Goal: Transaction & Acquisition: Purchase product/service

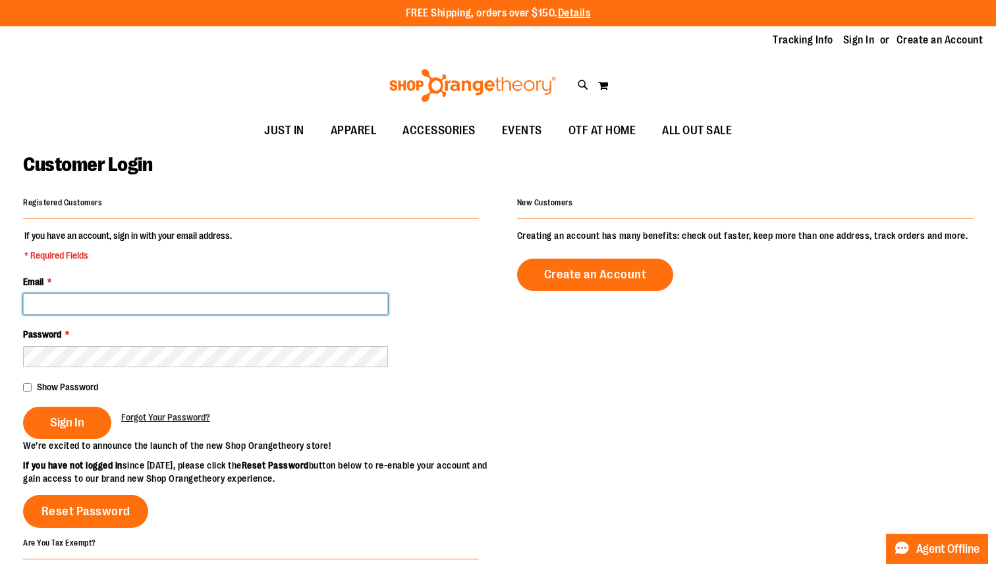
click at [101, 312] on input "Email *" at bounding box center [205, 304] width 365 height 21
type input "**********"
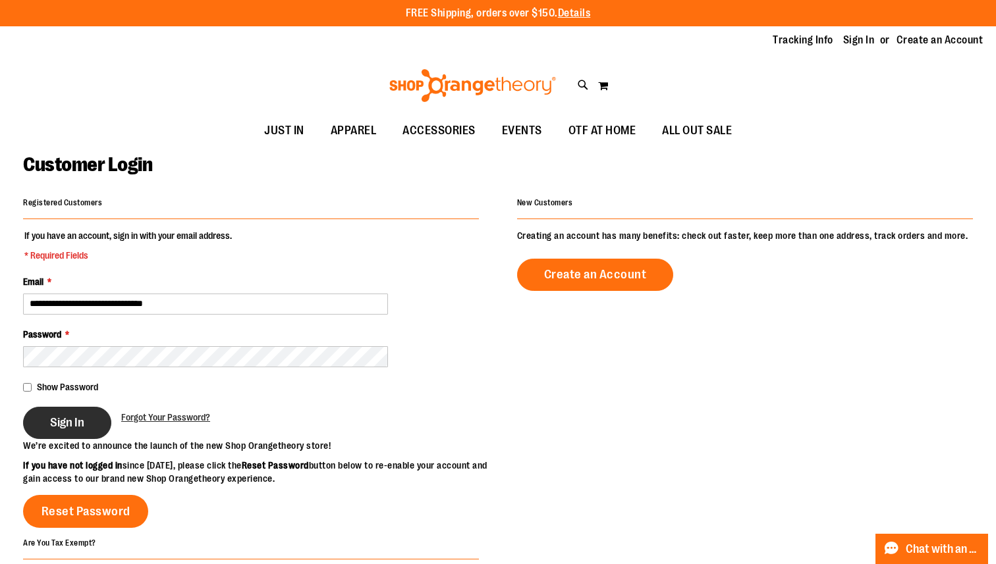
click at [70, 414] on button "Sign In" at bounding box center [67, 423] width 88 height 32
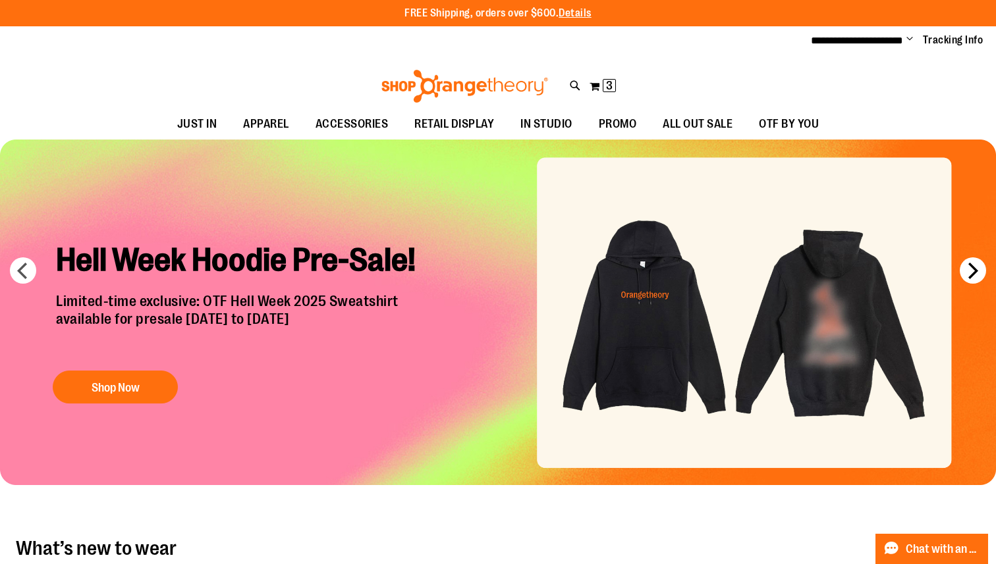
click at [969, 271] on button "next" at bounding box center [973, 271] width 26 height 26
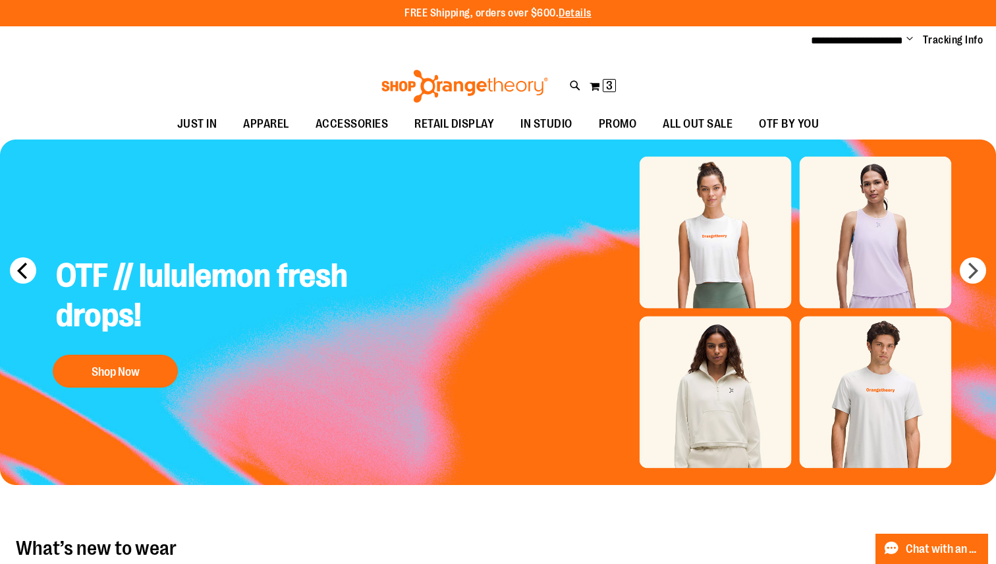
click at [15, 279] on button "prev" at bounding box center [23, 271] width 26 height 26
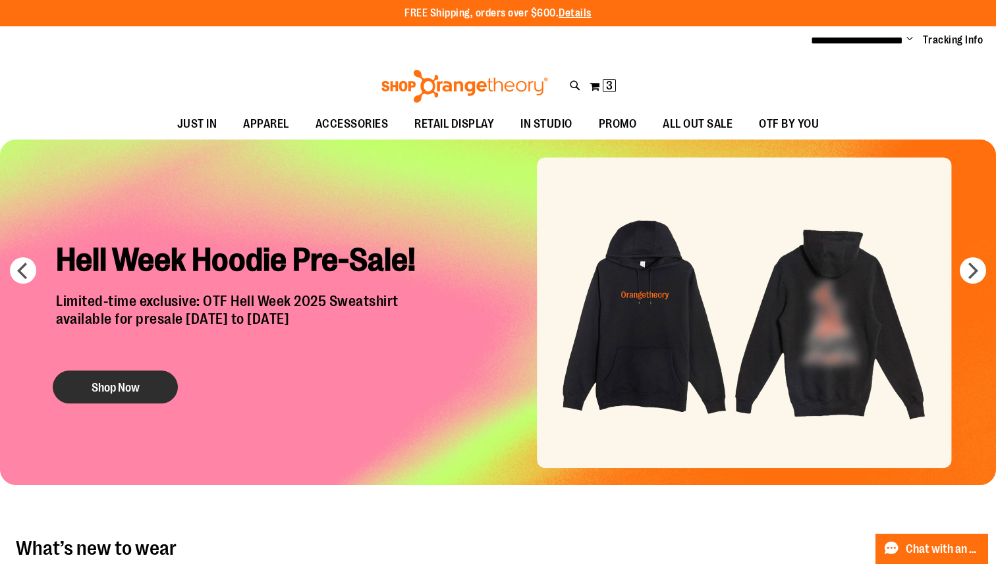
click at [114, 392] on button "Shop Now" at bounding box center [115, 387] width 125 height 33
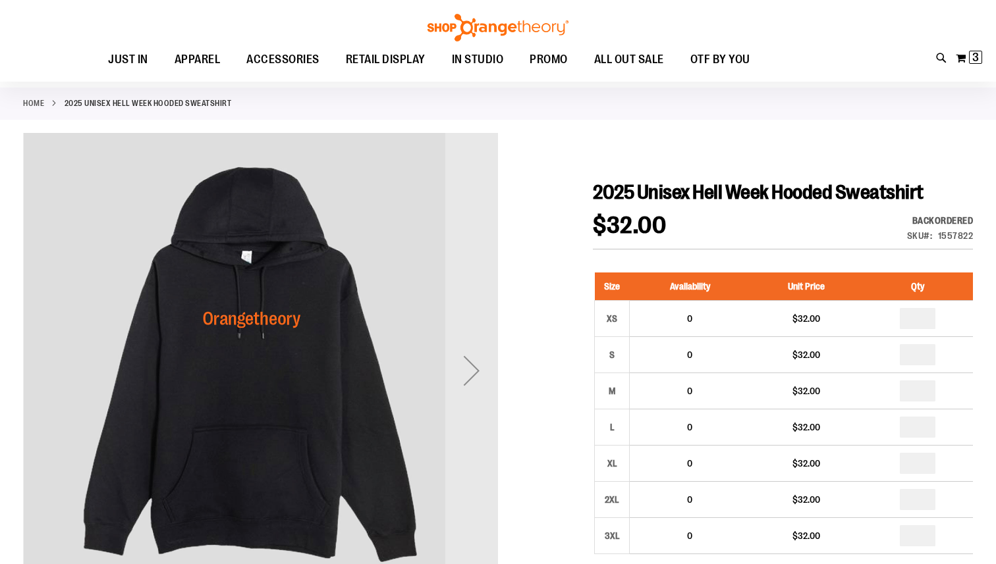
scroll to position [180, 0]
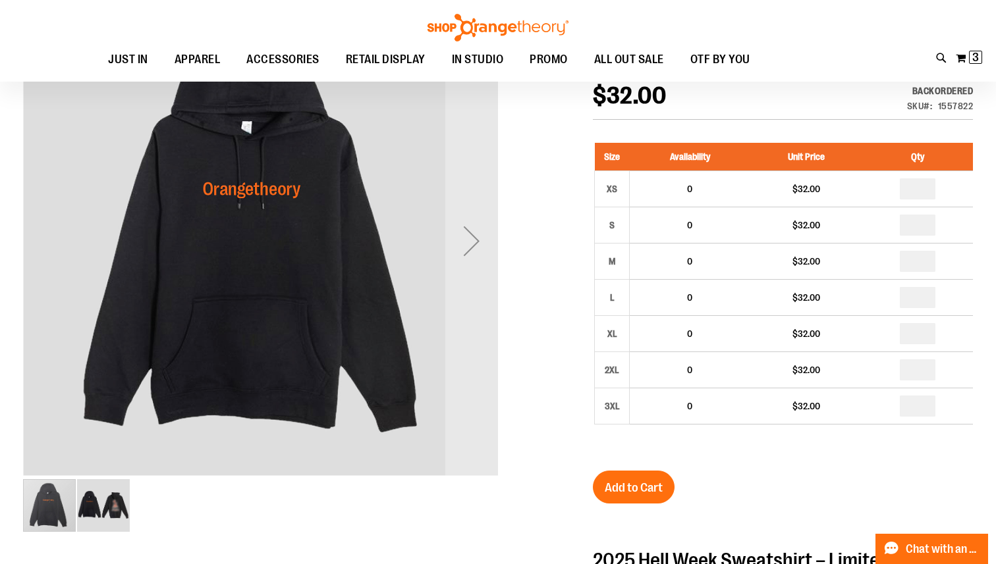
click at [96, 511] on img "image 2 of 2" at bounding box center [103, 505] width 53 height 53
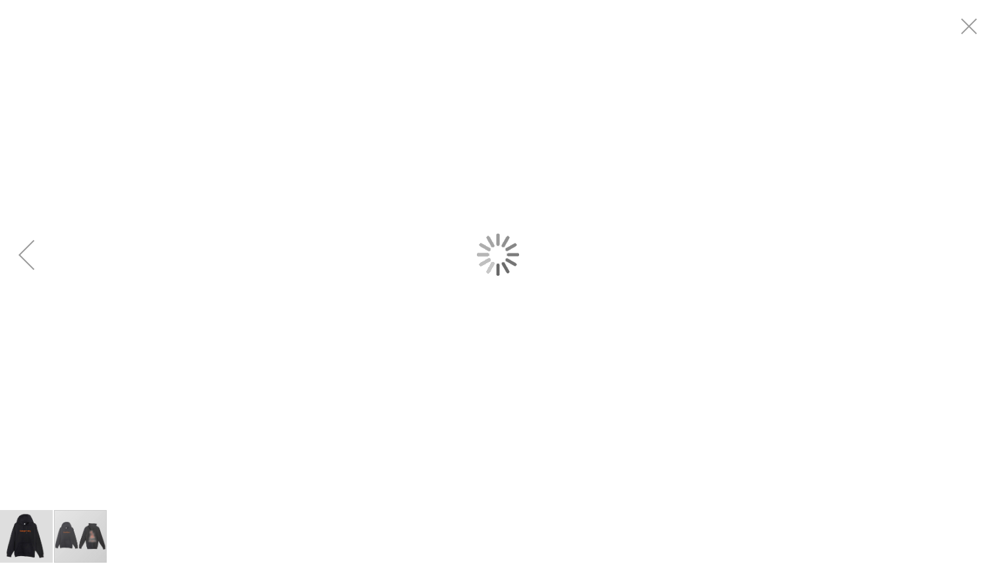
scroll to position [0, 0]
click at [452, 302] on div "carousel" at bounding box center [498, 254] width 996 height 509
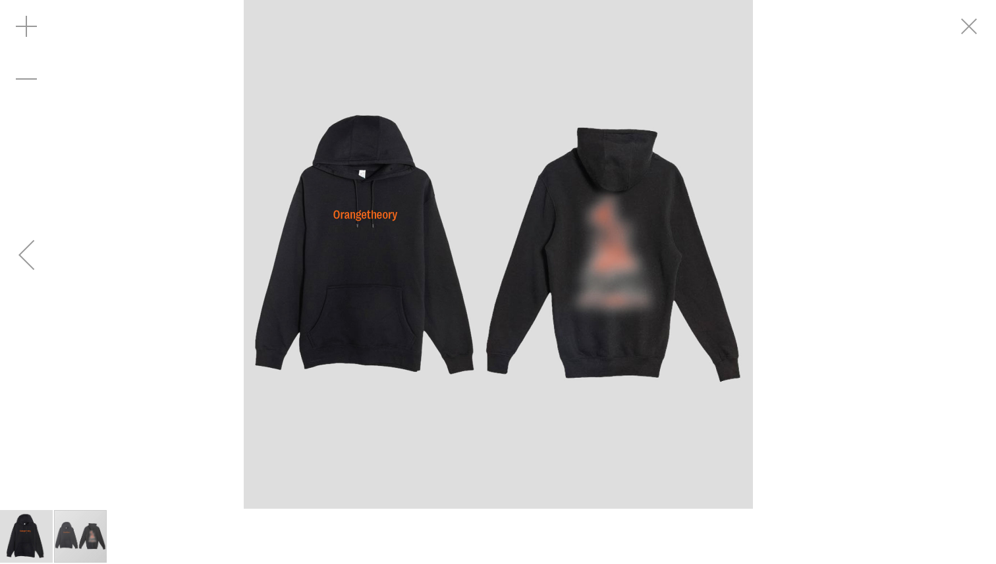
click at [938, 43] on div "carousel" at bounding box center [498, 254] width 996 height 509
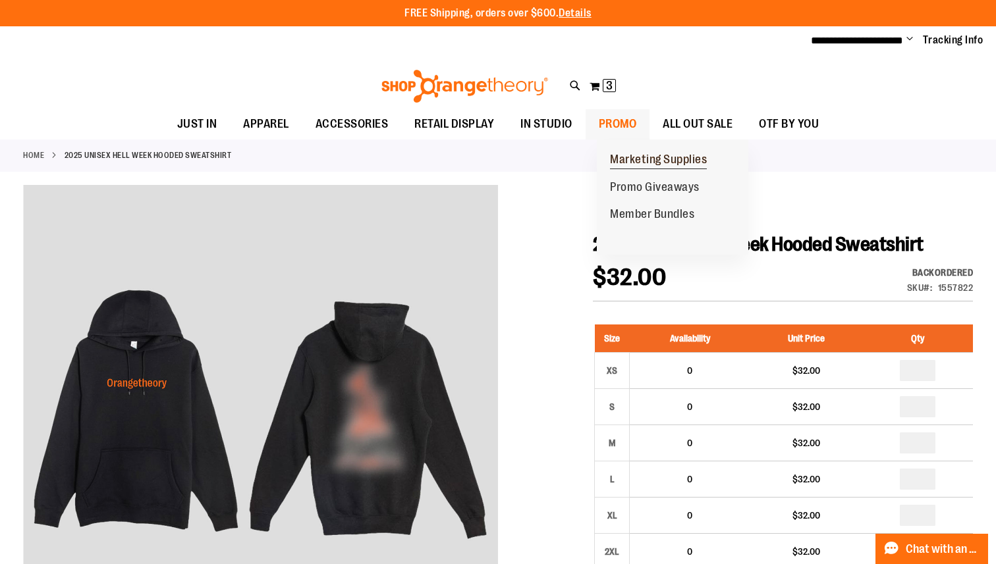
click at [643, 156] on span "Marketing Supplies" at bounding box center [658, 161] width 97 height 16
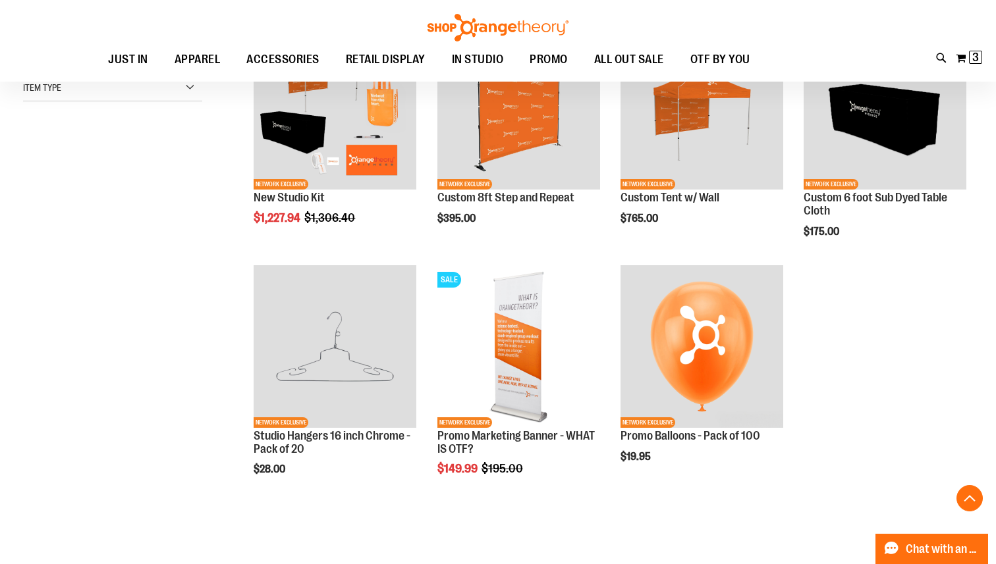
scroll to position [219, 0]
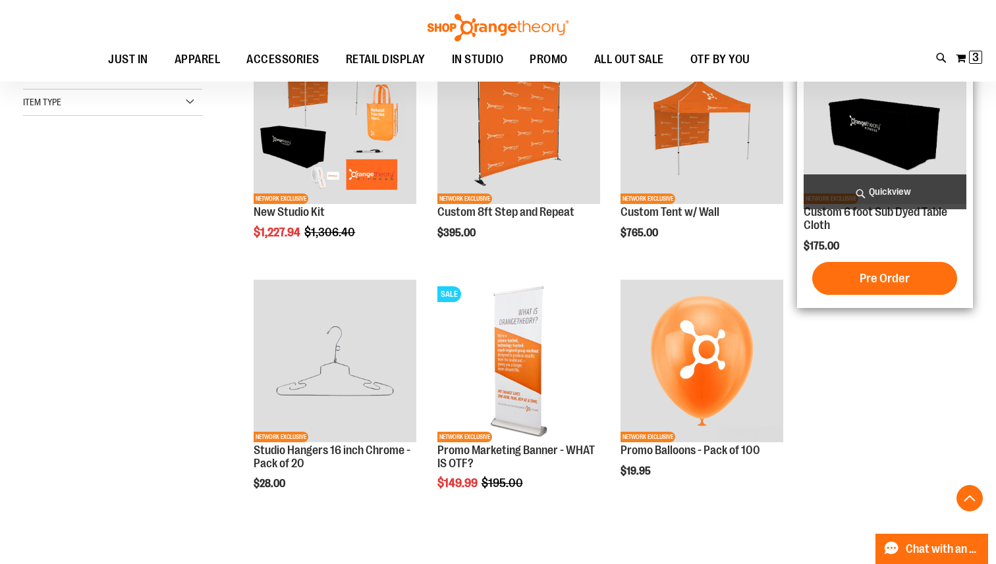
click at [867, 151] on img "product" at bounding box center [885, 122] width 163 height 163
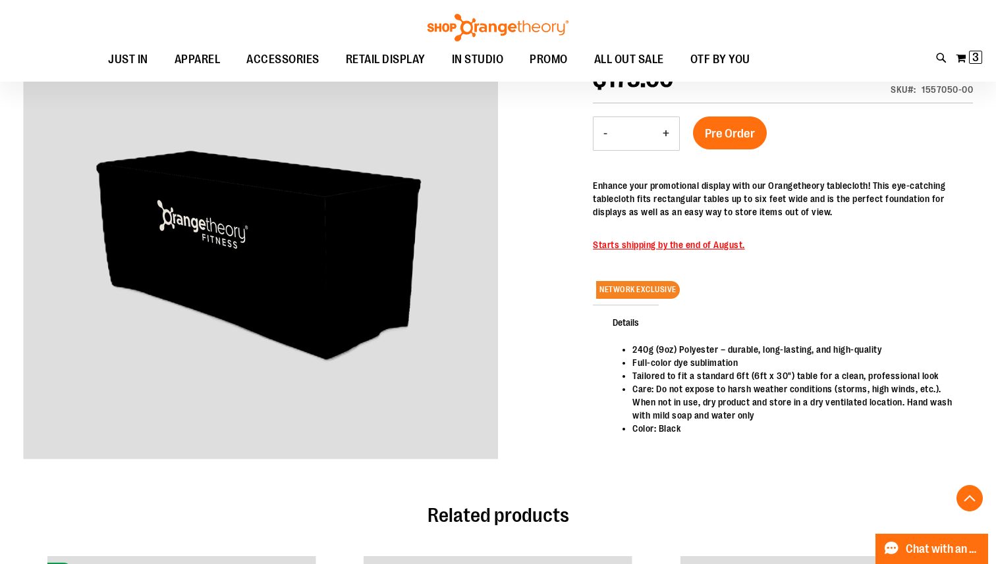
scroll to position [205, 0]
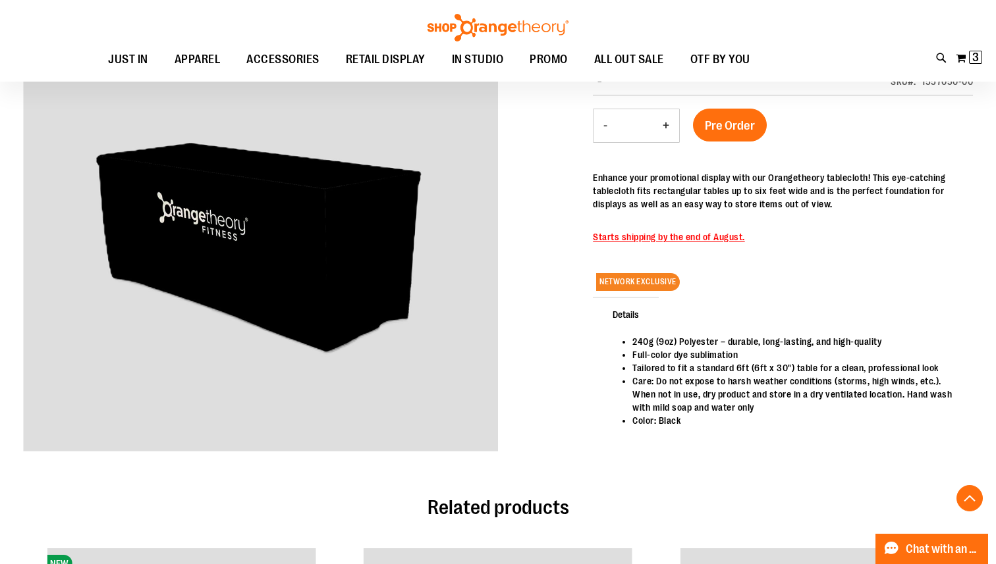
click at [741, 442] on div "240g (9oz) Polyester – durable, long-lasting, and high-quality Full-color dye s…" at bounding box center [783, 396] width 380 height 122
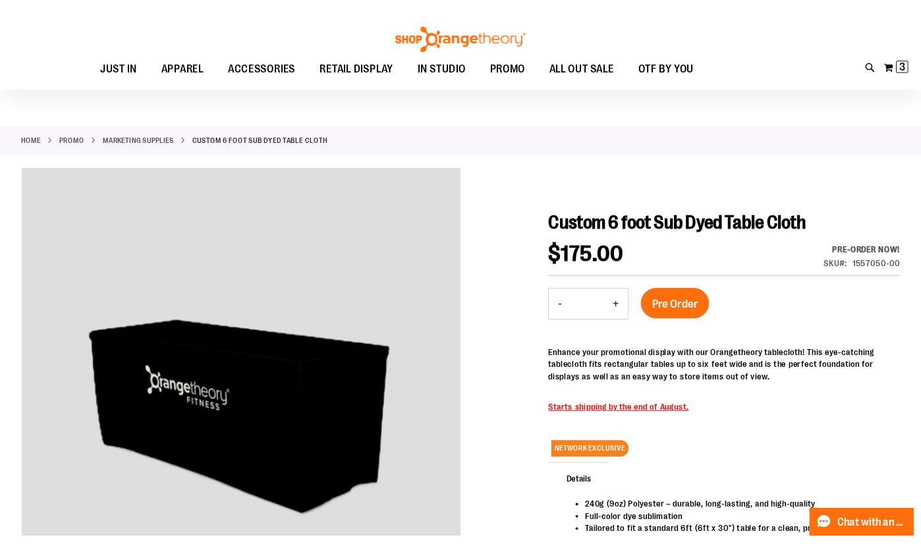
scroll to position [29, 0]
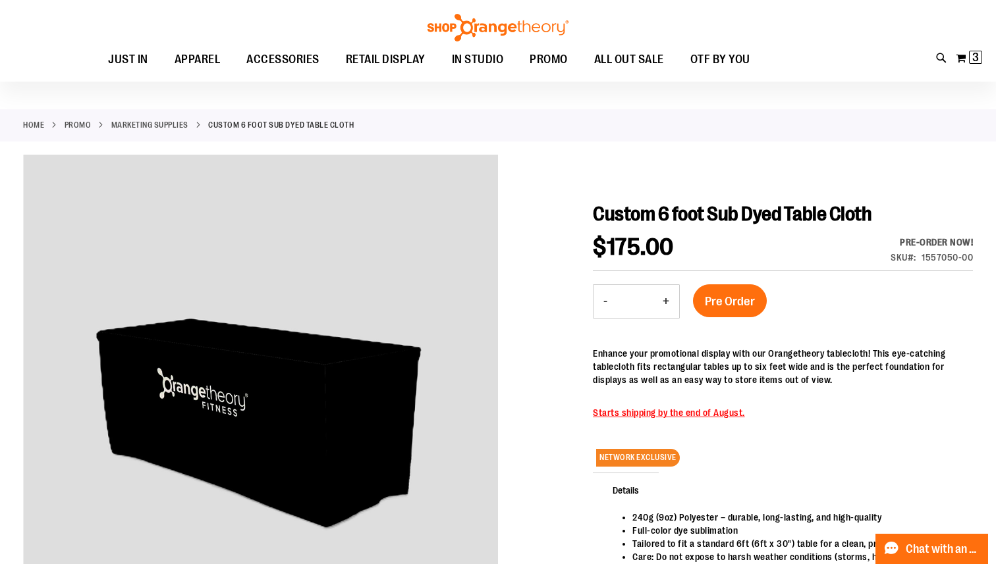
click at [647, 165] on div at bounding box center [498, 406] width 950 height 502
click at [315, 30] on div "Toggle Nav Search Popular Suggestions Advanced Search" at bounding box center [498, 41] width 996 height 82
click at [613, 140] on div "Home PROMO Marketing Supplies Custom 6 foot Sub Dyed Table Cloth" at bounding box center [498, 125] width 996 height 32
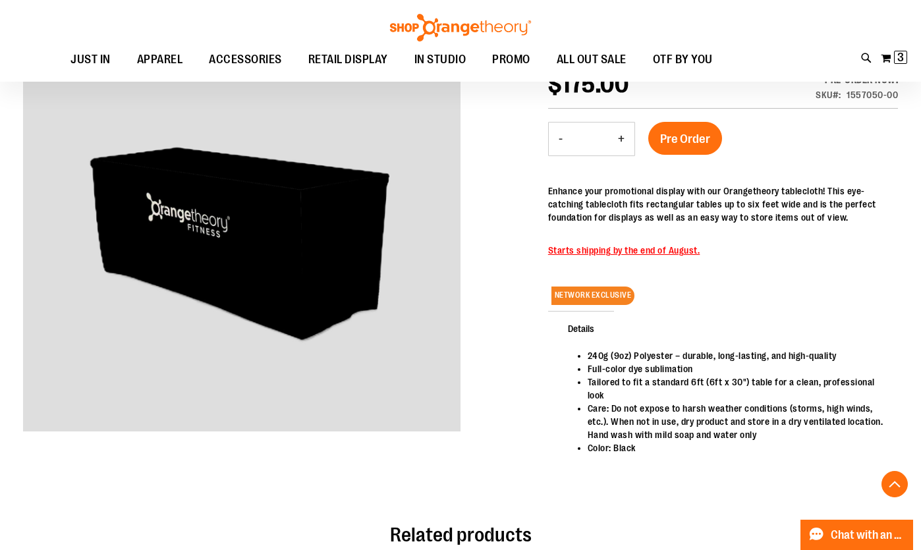
scroll to position [168, 0]
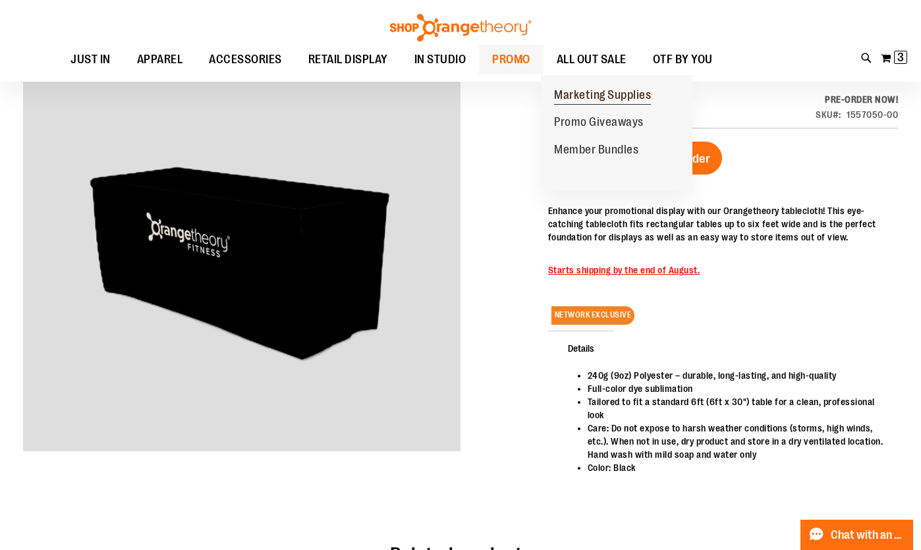
click at [574, 90] on span "Marketing Supplies" at bounding box center [602, 96] width 97 height 16
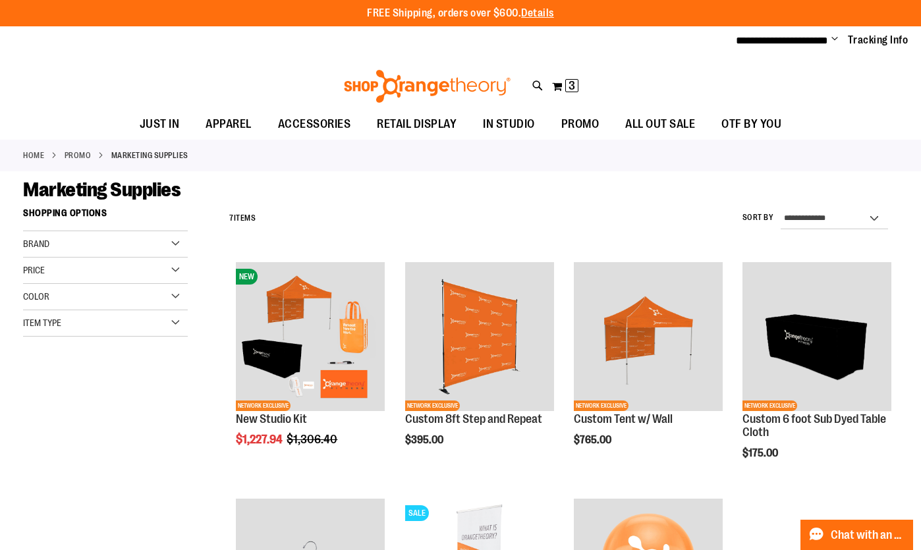
click at [374, 202] on div "**********" at bounding box center [560, 219] width 675 height 34
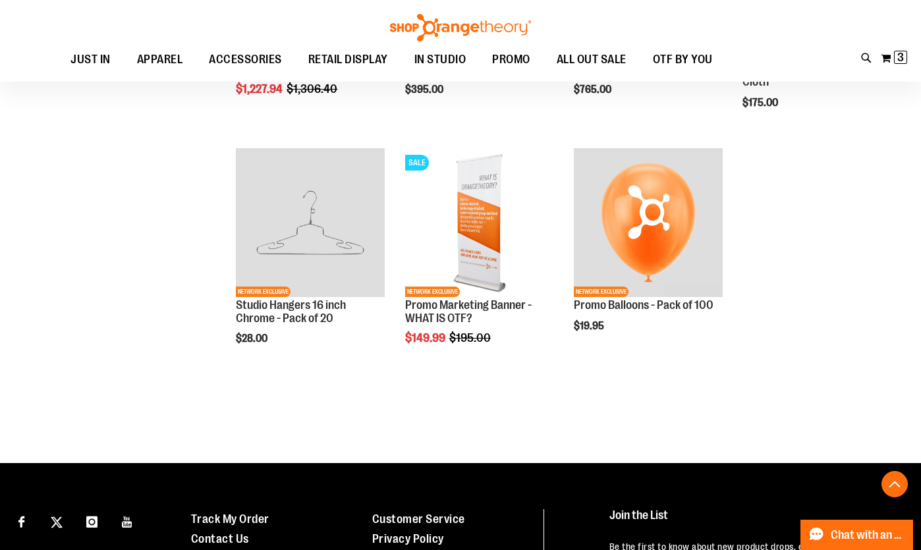
scroll to position [383, 0]
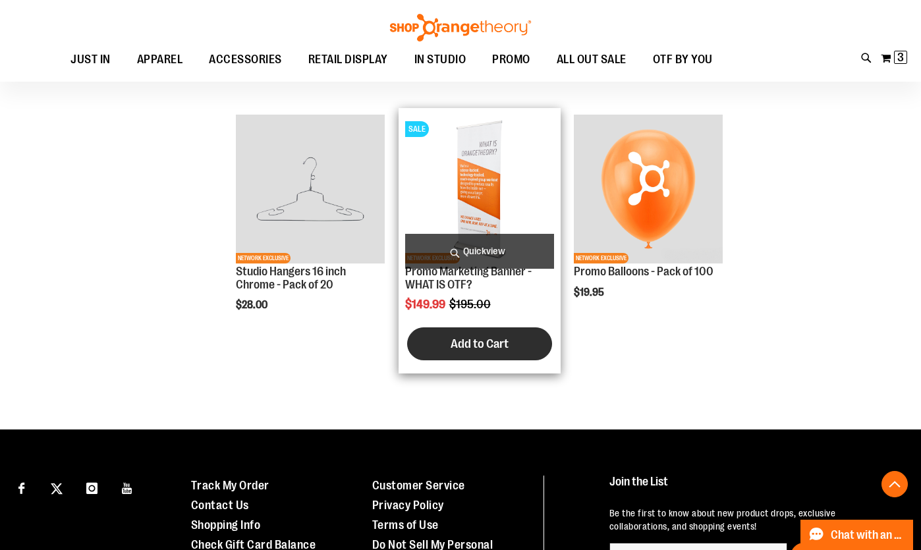
click at [450, 348] on span "Add to Cart" at bounding box center [479, 344] width 58 height 14
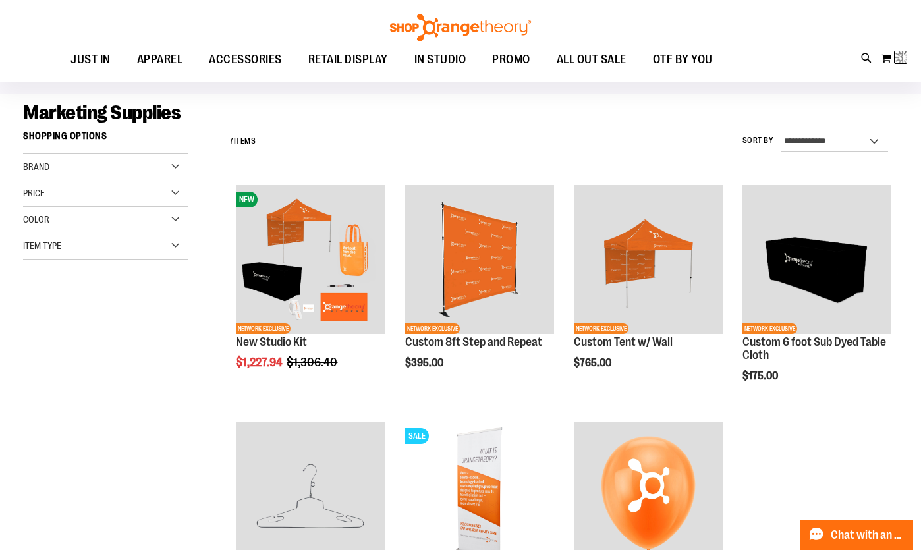
scroll to position [0, 0]
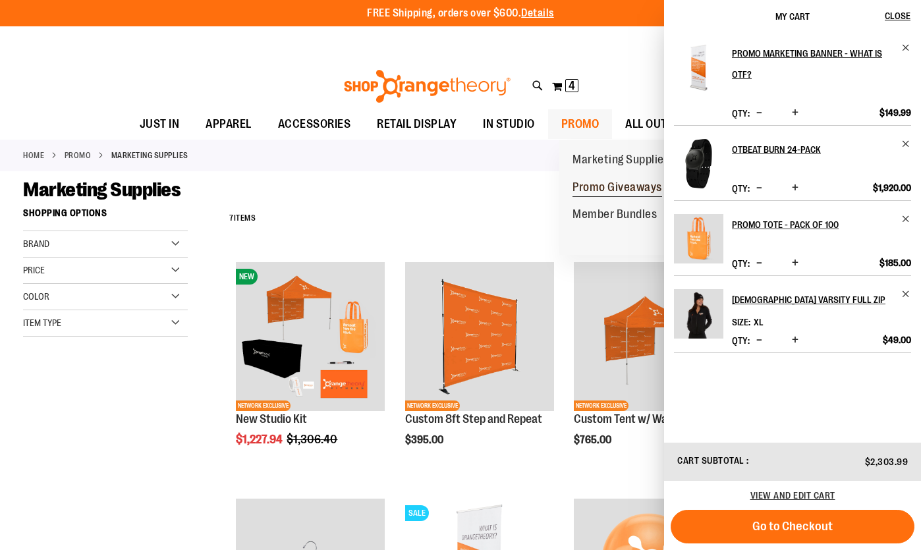
click at [594, 189] on span "Promo Giveaways" at bounding box center [617, 188] width 90 height 16
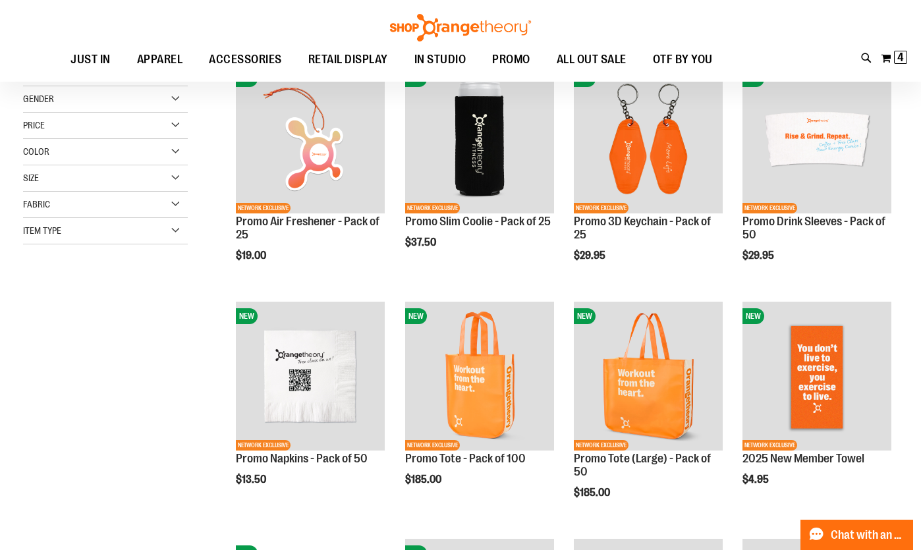
scroll to position [207, 0]
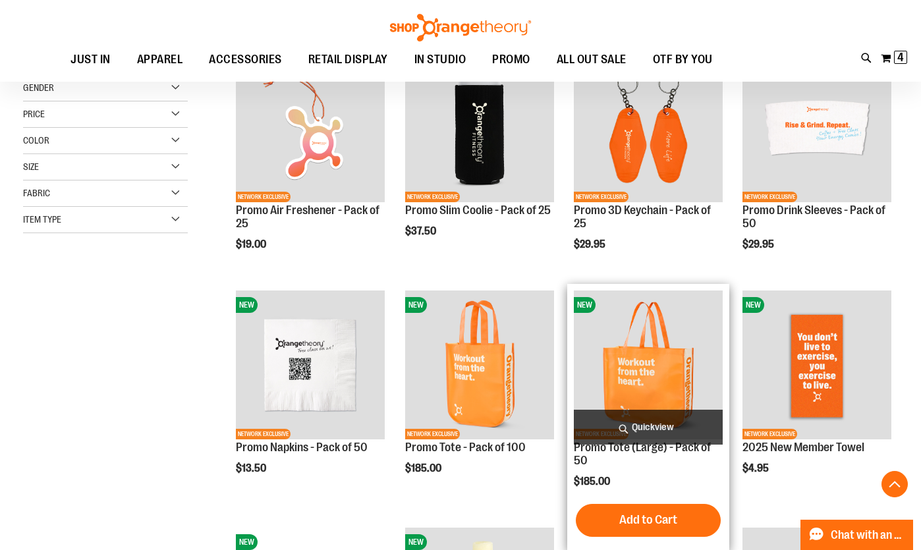
click at [650, 512] on button "Add to Cart" at bounding box center [648, 520] width 145 height 33
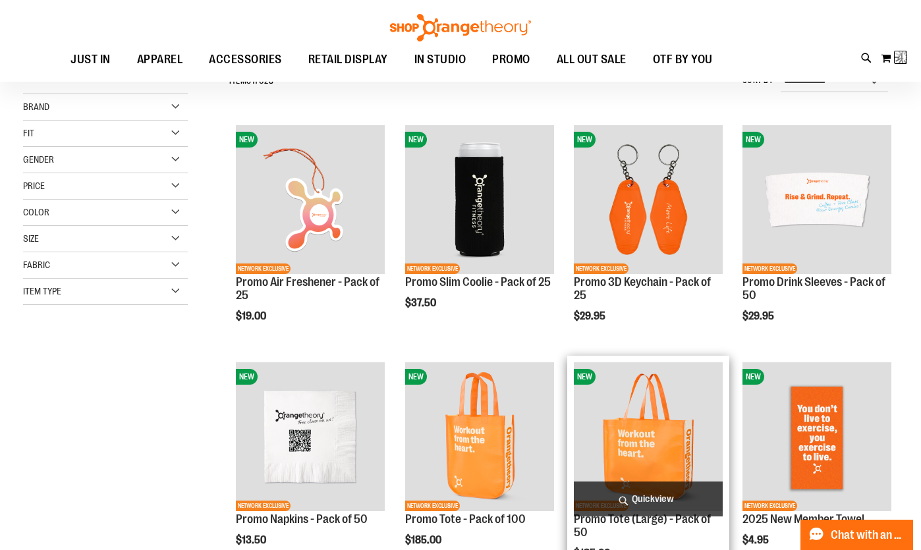
scroll to position [125, 0]
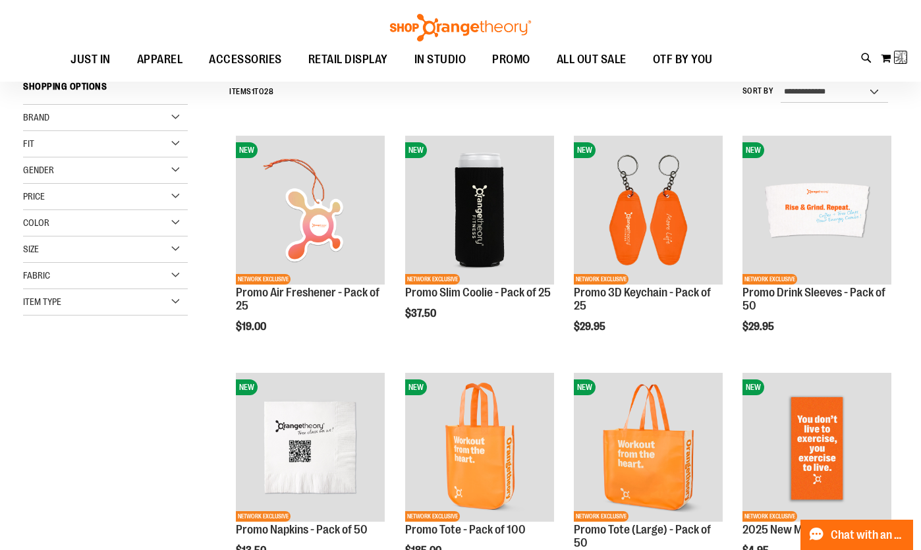
scroll to position [447, 0]
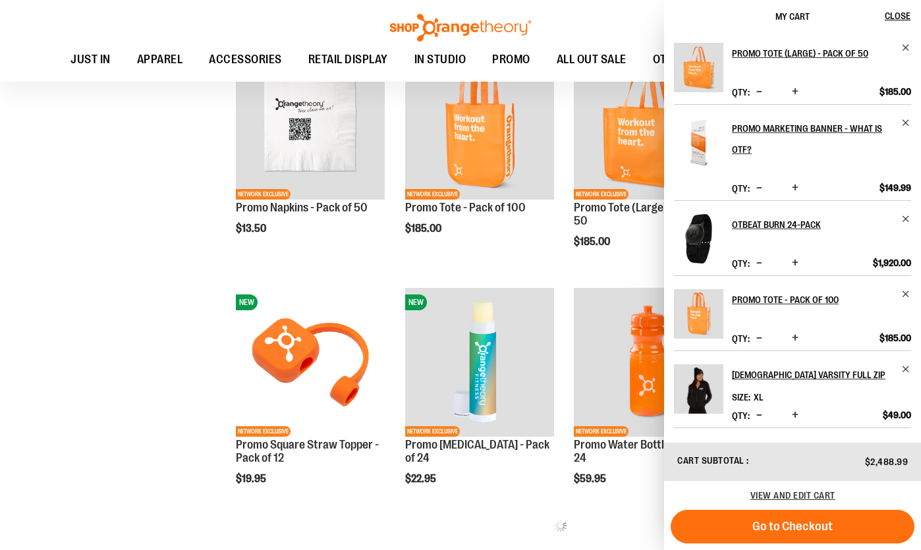
click at [223, 385] on ol "NEW NETWORK EXCLUSIVE Promo Air Freshener - Pack of 25 $19.00 [GEOGRAPHIC_DATA]…" at bounding box center [560, 169] width 675 height 724
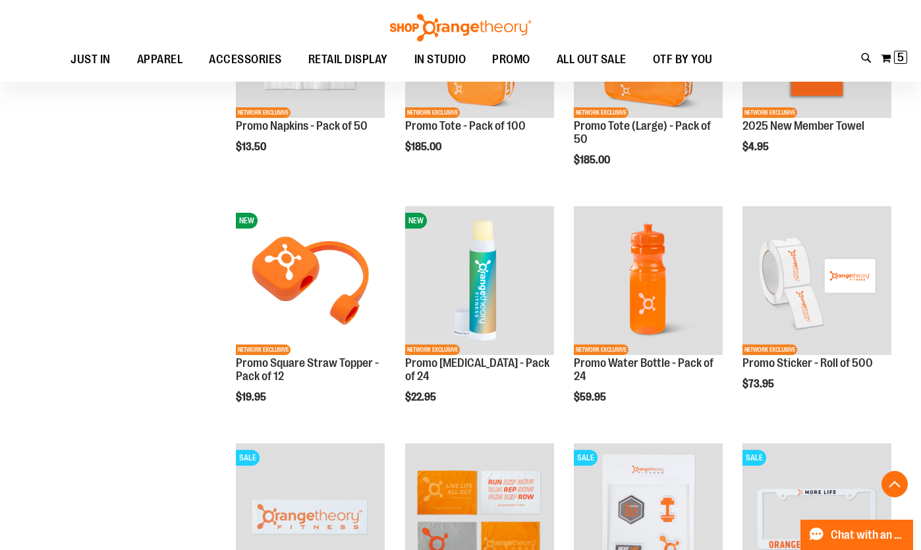
scroll to position [526, 0]
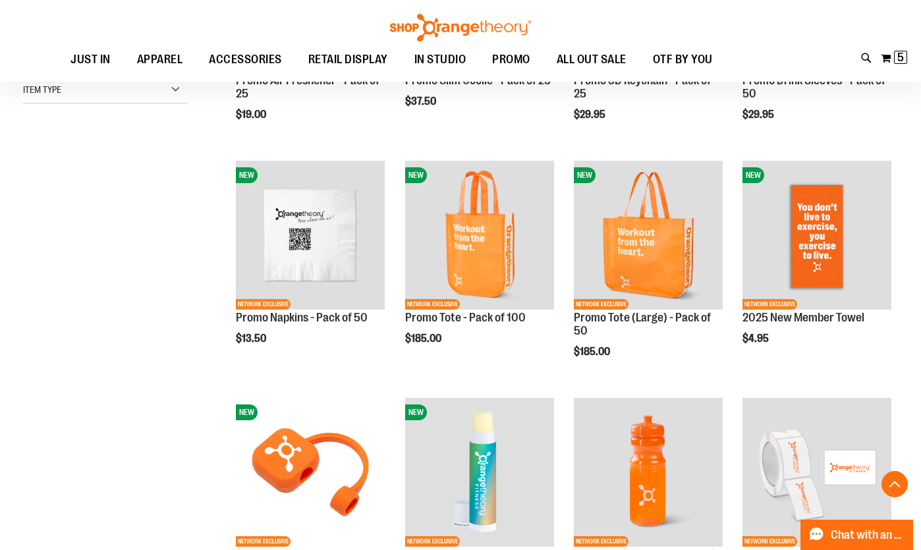
scroll to position [341, 0]
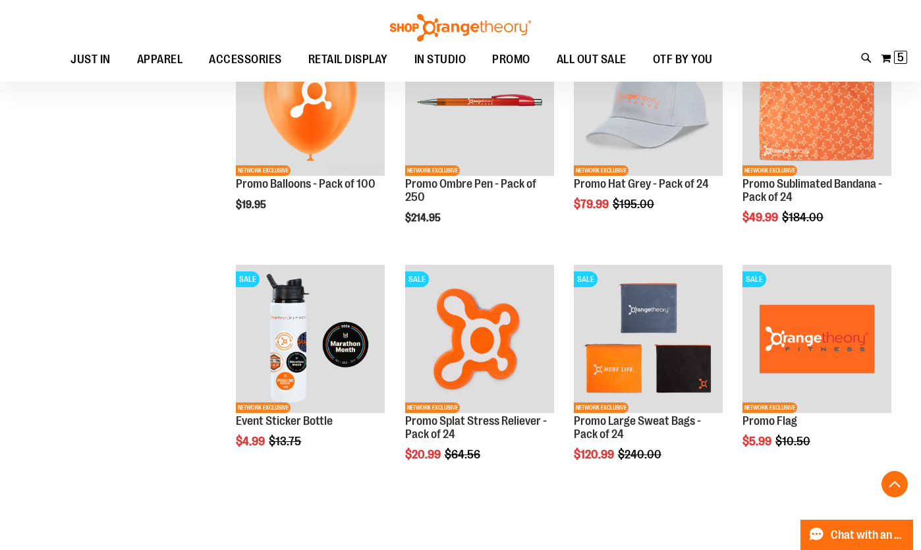
scroll to position [1304, 0]
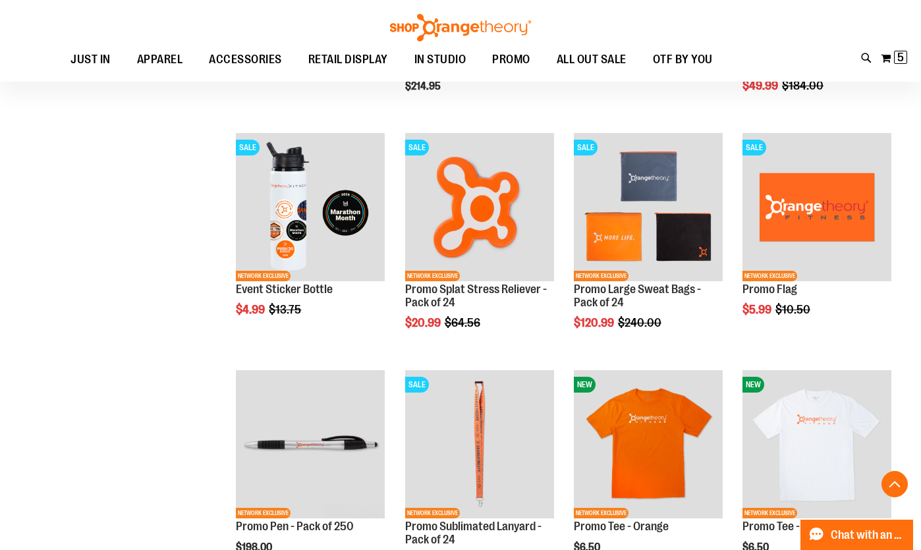
scroll to position [1302, 0]
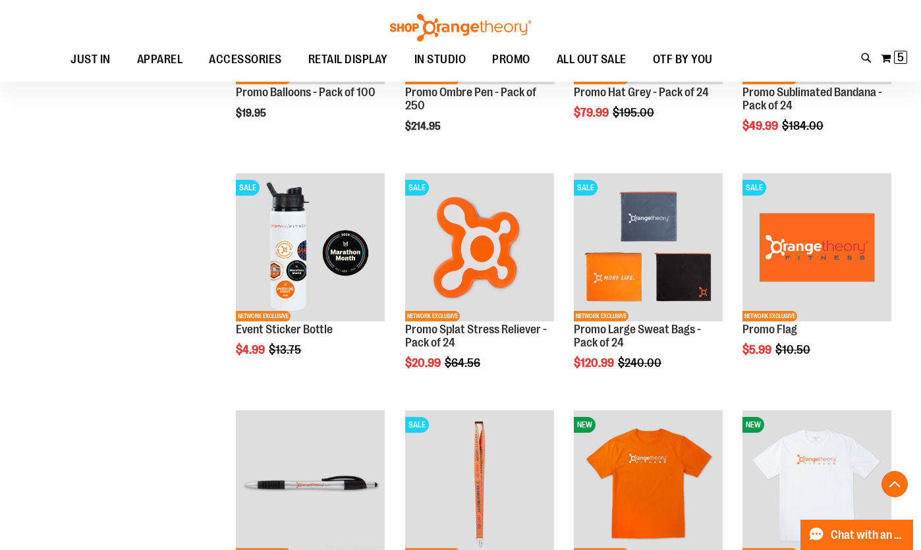
scroll to position [1273, 0]
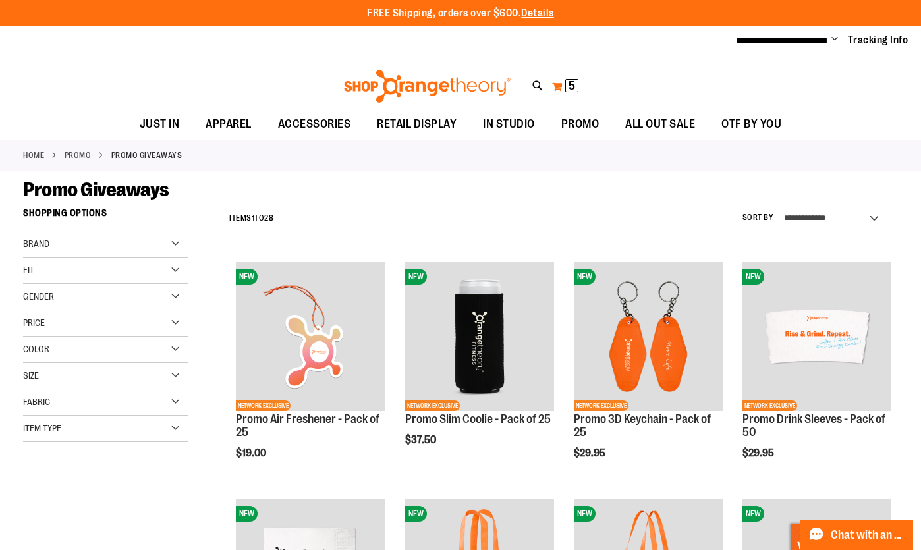
click at [570, 78] on button "My Cart 5 5 items" at bounding box center [565, 86] width 28 height 21
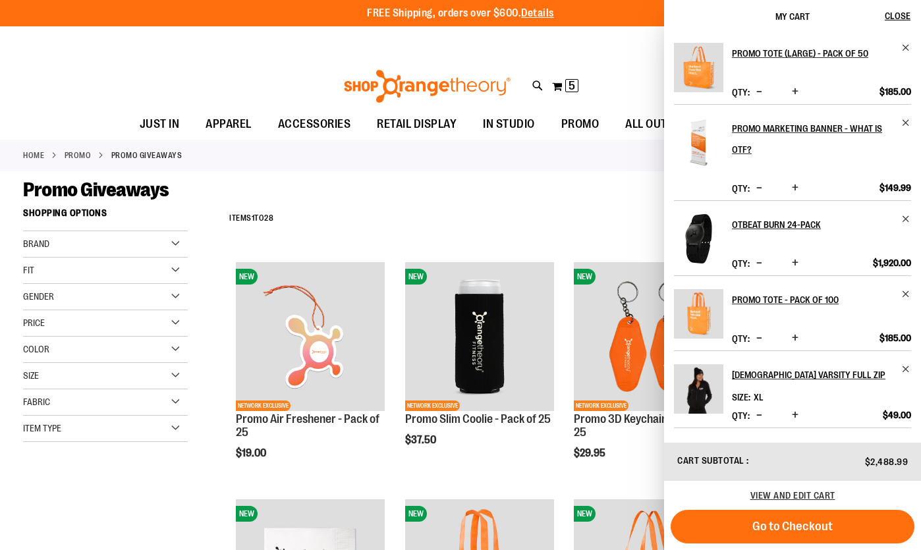
scroll to position [18, 0]
click at [762, 338] on span "Decrease product quantity" at bounding box center [759, 337] width 6 height 13
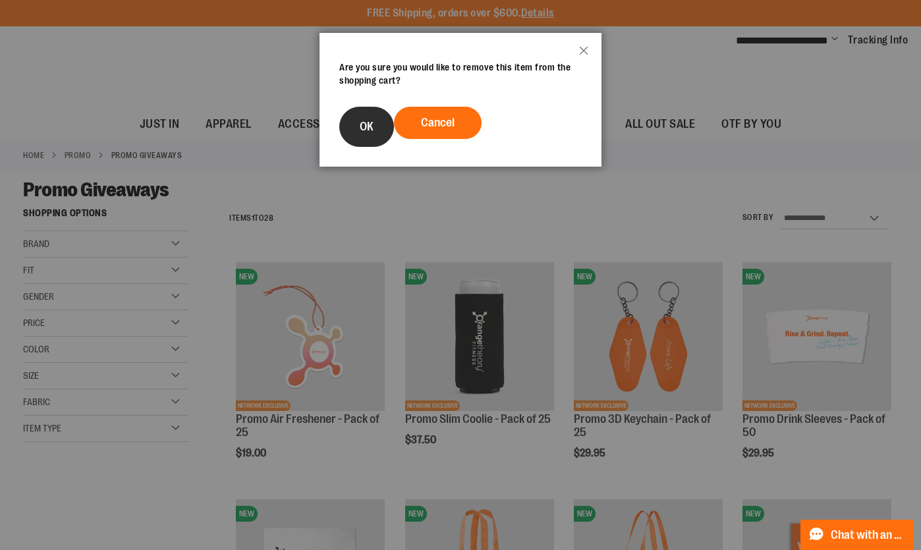
click at [365, 119] on button "OK" at bounding box center [366, 127] width 55 height 40
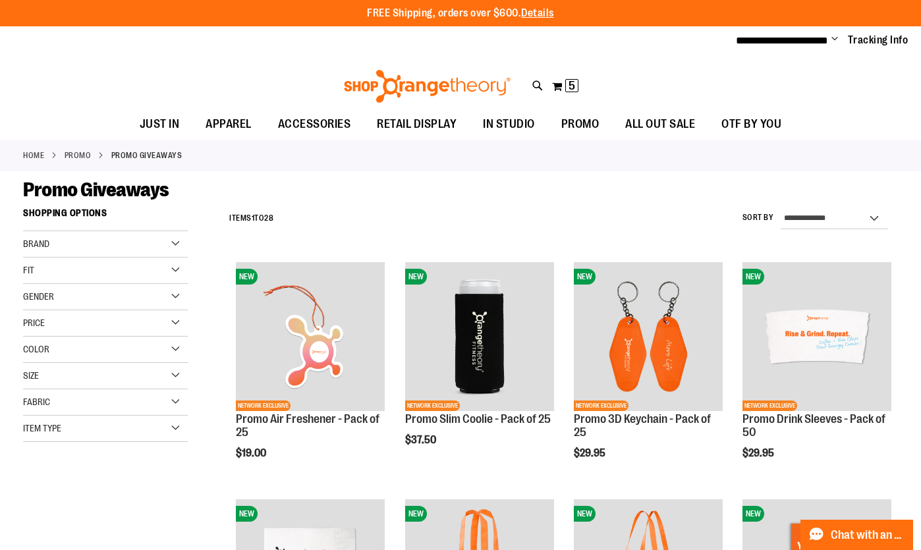
click at [792, 30] on div "**********" at bounding box center [460, 40] width 921 height 29
click at [792, 43] on span "**********" at bounding box center [782, 41] width 92 height 10
click at [831, 45] on span "Change" at bounding box center [834, 40] width 7 height 13
click at [788, 70] on link "My Account" at bounding box center [787, 63] width 115 height 25
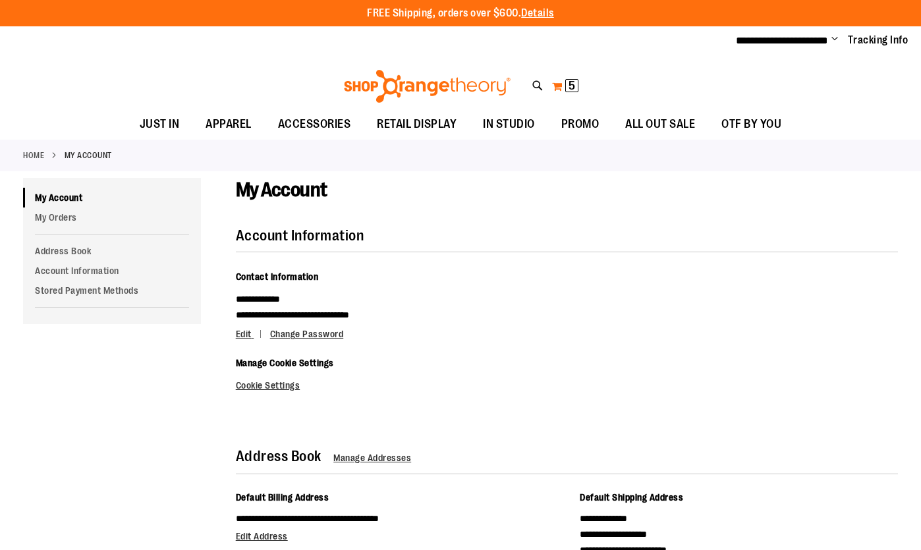
click at [553, 82] on button "My Cart 5 5 items" at bounding box center [565, 86] width 28 height 21
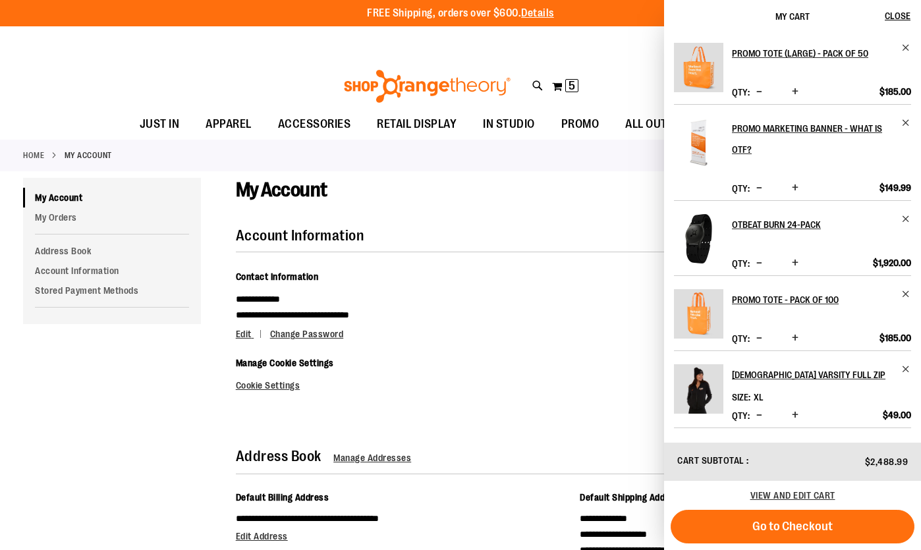
click at [762, 194] on span "Decrease product quantity" at bounding box center [759, 187] width 6 height 13
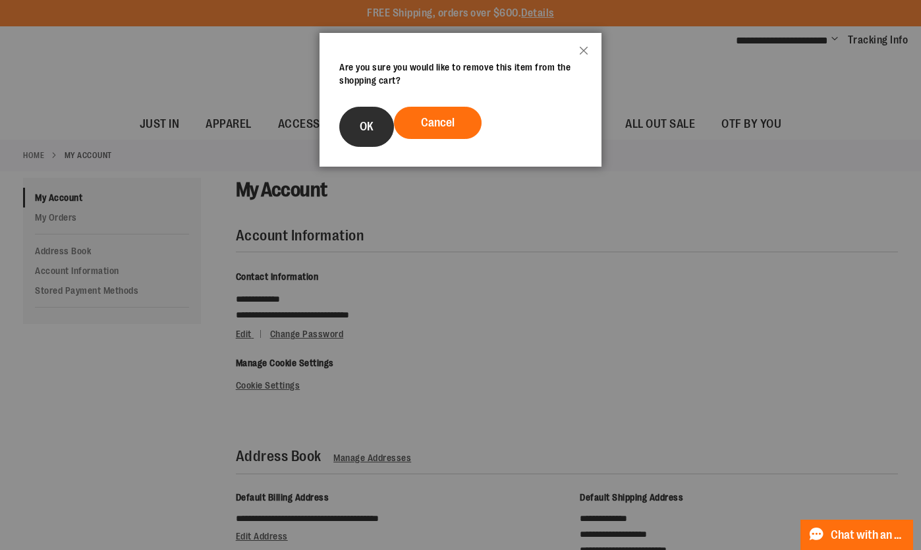
click at [369, 115] on button "OK" at bounding box center [366, 127] width 55 height 40
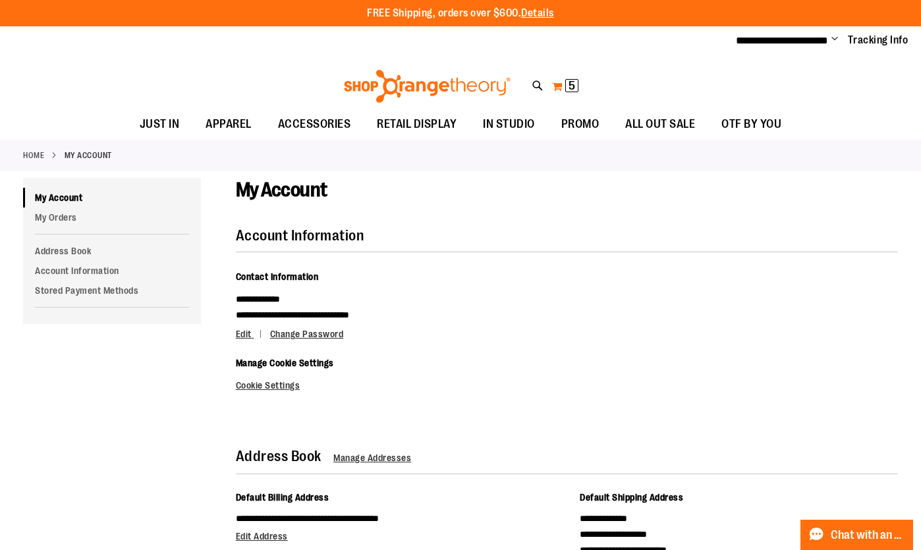
click at [578, 85] on span "5 5 items" at bounding box center [571, 85] width 13 height 13
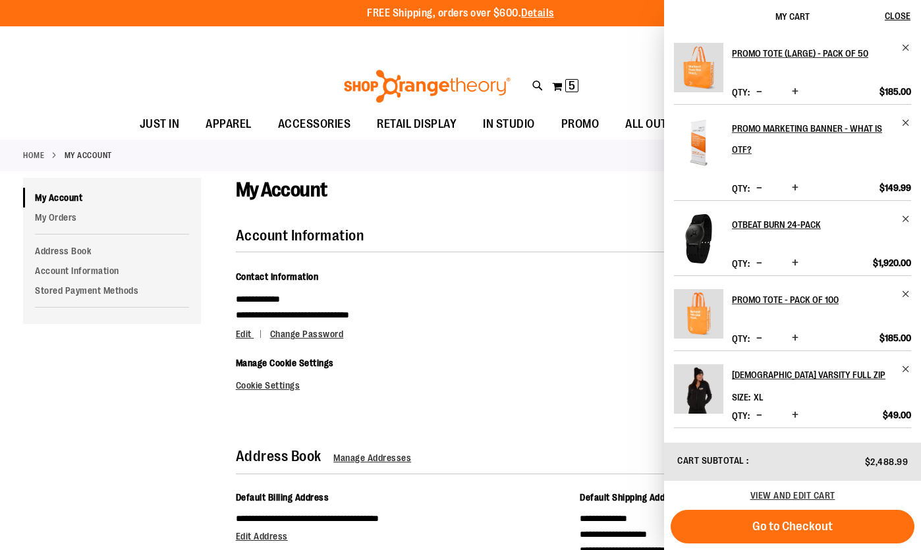
click at [762, 98] on span "Decrease product quantity" at bounding box center [759, 91] width 6 height 13
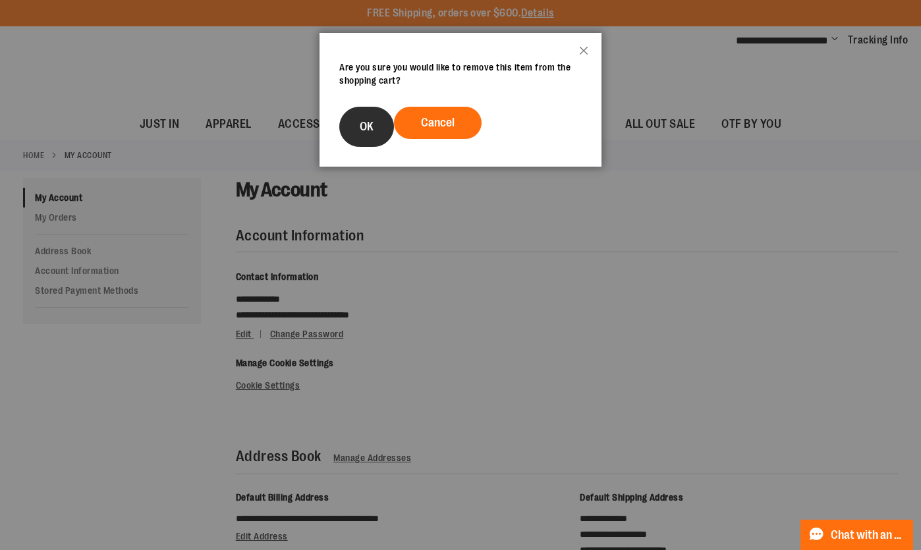
click at [381, 135] on button "OK" at bounding box center [366, 127] width 55 height 40
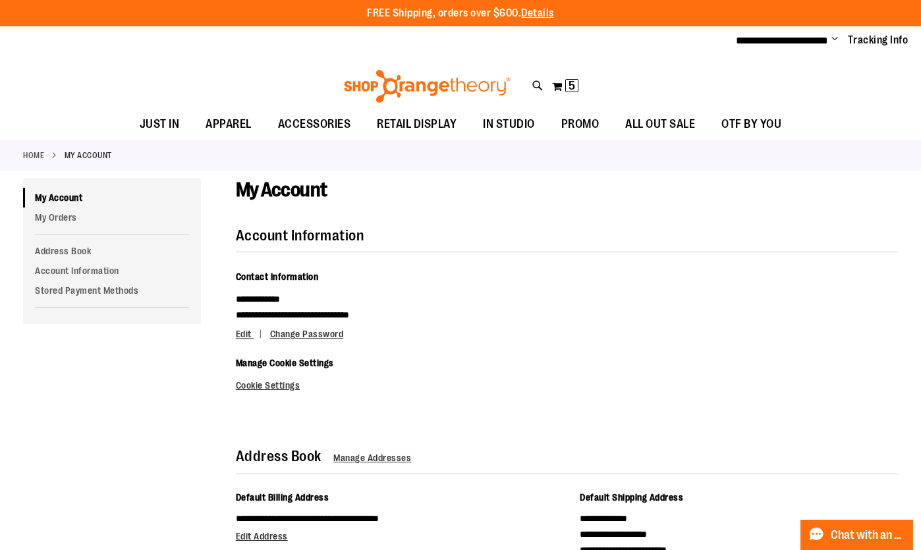
click at [581, 76] on div "Toggle Nav Search Popular Suggestions Advanced Search" at bounding box center [460, 82] width 921 height 53
click at [569, 80] on span "5" at bounding box center [571, 85] width 7 height 13
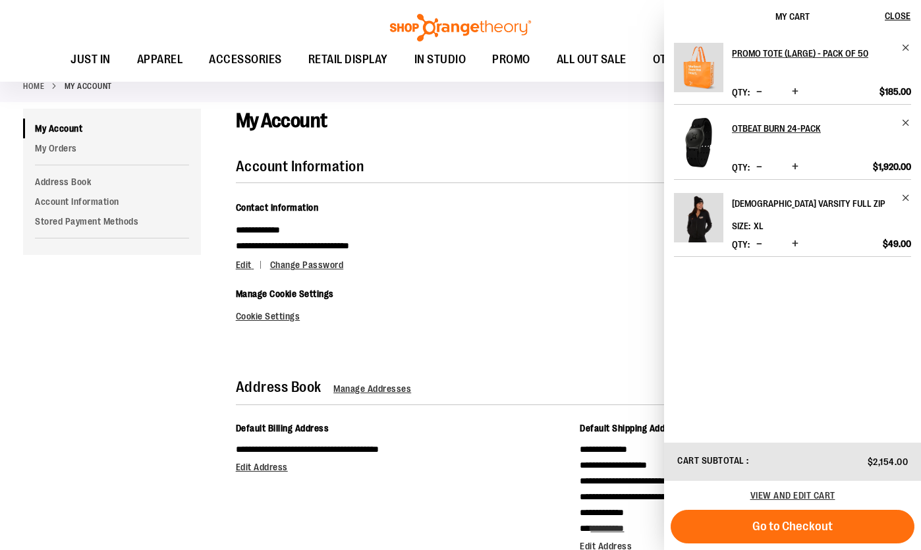
scroll to position [69, 0]
